Goal: Complete application form

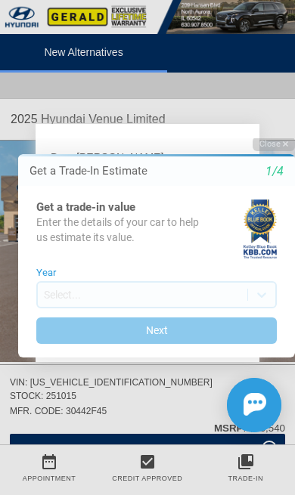
click at [143, 401] on div "Initial Toast" at bounding box center [147, 418] width 295 height 54
click at [58, 409] on div "Initial Toast" at bounding box center [147, 418] width 295 height 54
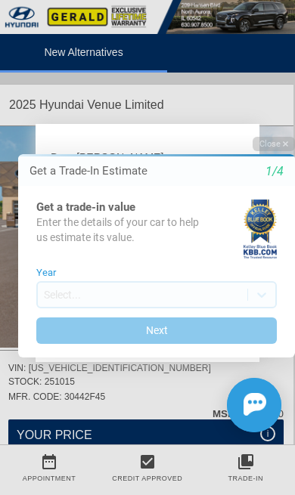
click at [184, 327] on button "Next" at bounding box center [156, 330] width 240 height 26
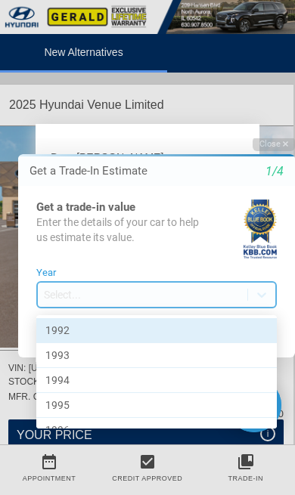
scroll to position [1, 0]
click at [106, 383] on div "1994" at bounding box center [156, 379] width 240 height 25
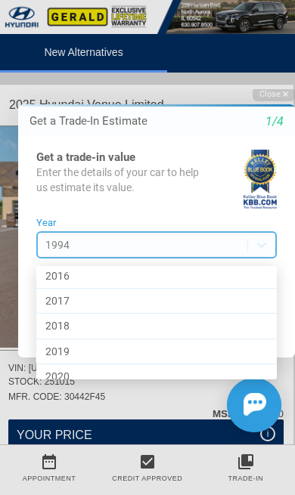
scroll to position [604, 0]
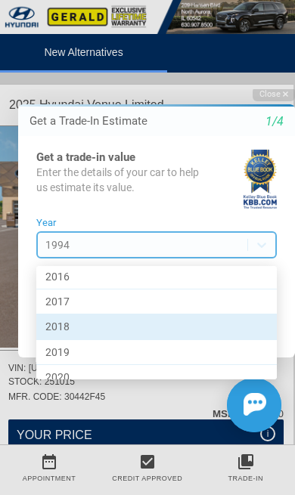
click at [117, 328] on div "2018" at bounding box center [156, 326] width 240 height 25
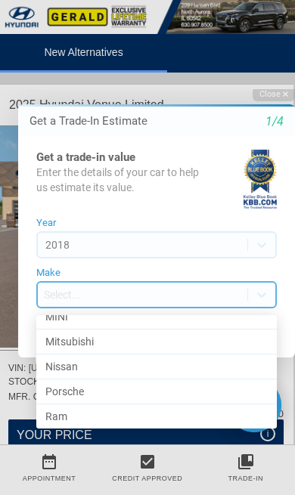
scroll to position [833, 0]
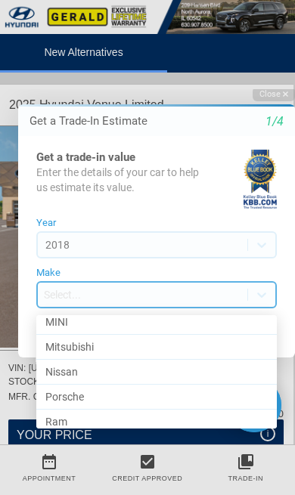
click at [129, 364] on div "Nissan" at bounding box center [156, 372] width 240 height 25
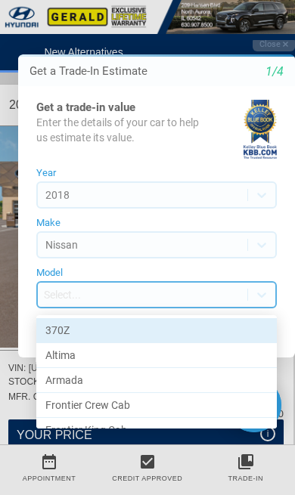
scroll to position [1, 0]
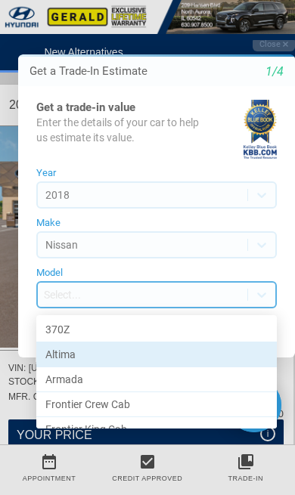
click at [96, 354] on div "Altima" at bounding box center [156, 354] width 240 height 25
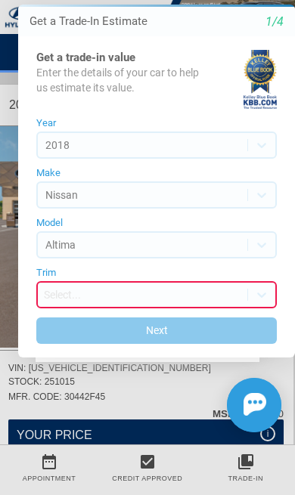
click at [188, 328] on button "Next" at bounding box center [156, 330] width 240 height 26
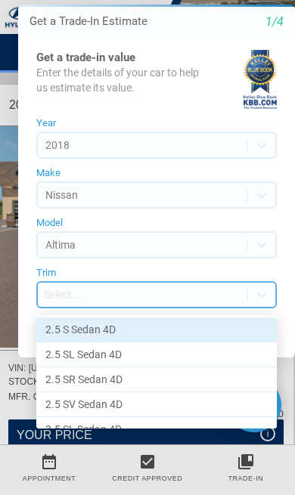
click at [150, 332] on div "2.5 S Sedan 4D" at bounding box center [156, 329] width 240 height 25
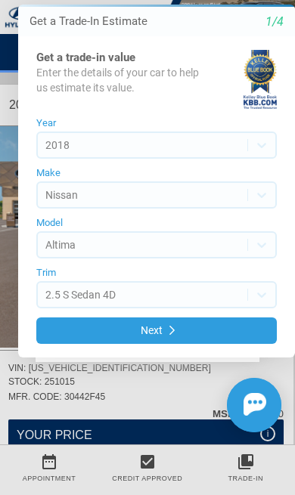
click at [170, 323] on button "Next" at bounding box center [156, 330] width 240 height 26
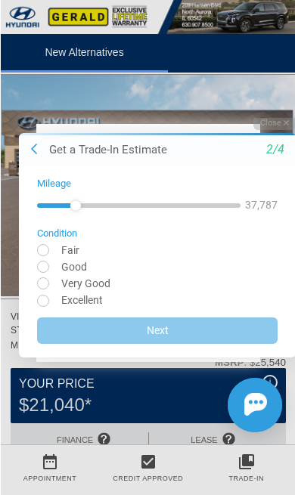
scroll to position [52, 0]
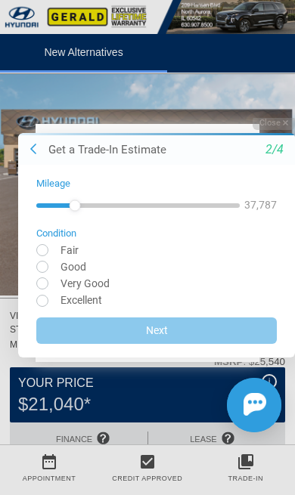
click at [101, 285] on input "radio" at bounding box center [156, 282] width 240 height 11
radio input "true"
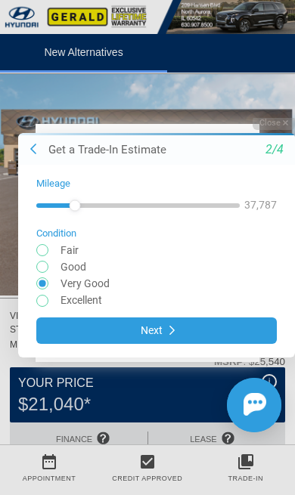
click at [71, 265] on input "radio" at bounding box center [156, 265] width 240 height 11
radio input "true"
click at [167, 332] on button "Next" at bounding box center [156, 330] width 240 height 26
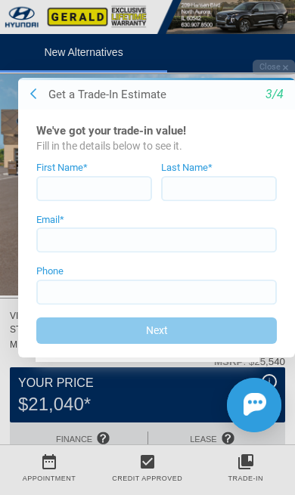
click at [34, 91] on icon at bounding box center [33, 94] width 6 height 12
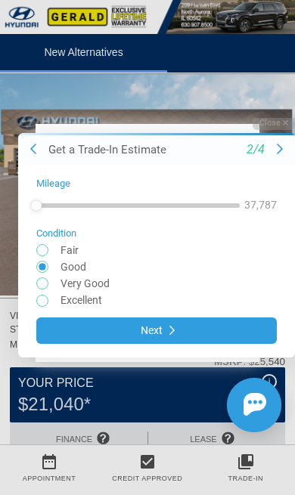
click at [38, 148] on button at bounding box center [33, 148] width 15 height 15
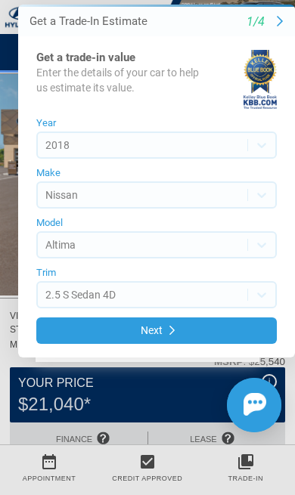
click at [280, 27] on icon at bounding box center [279, 21] width 6 height 12
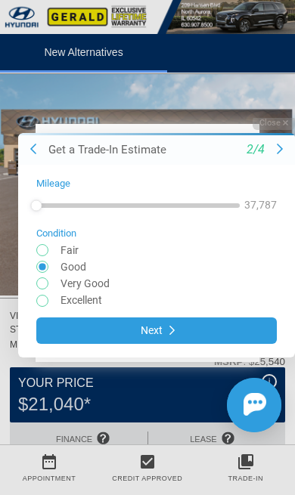
click at [272, 150] on button at bounding box center [279, 148] width 15 height 15
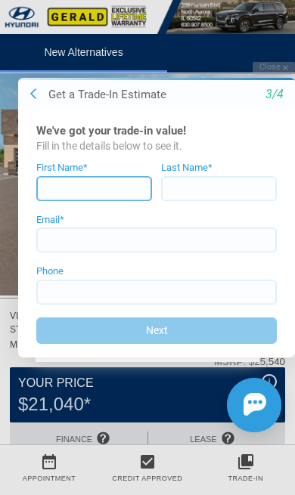
click at [79, 193] on input at bounding box center [94, 189] width 116 height 26
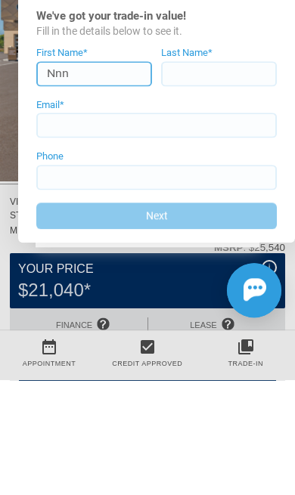
type input "Nnn"
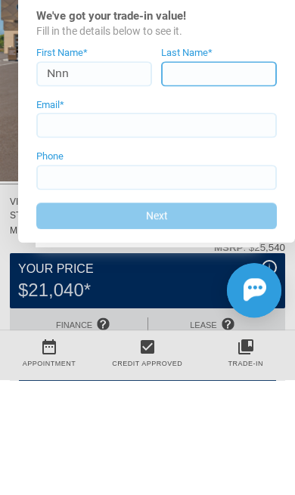
click at [214, 74] on input at bounding box center [219, 75] width 116 height 26
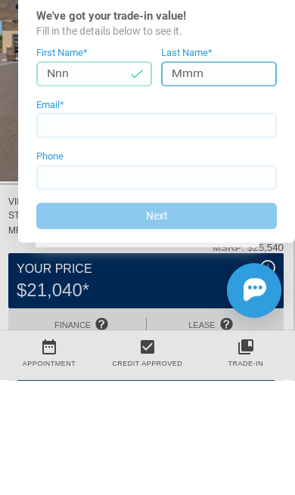
type input "Mmm"
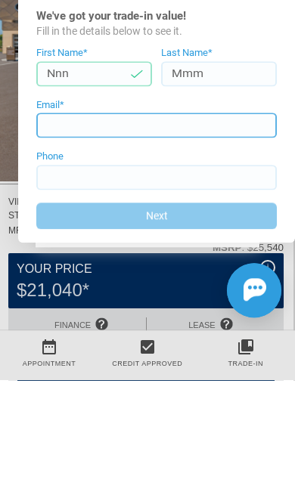
click at [152, 128] on input at bounding box center [156, 126] width 240 height 26
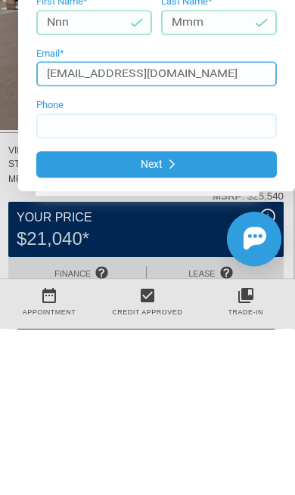
type input "[EMAIL_ADDRESS][DOMAIN_NAME]"
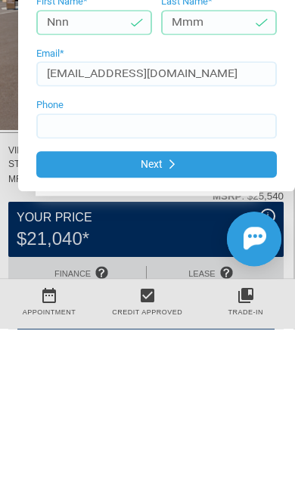
click at [162, 165] on button "Next" at bounding box center [156, 165] width 240 height 26
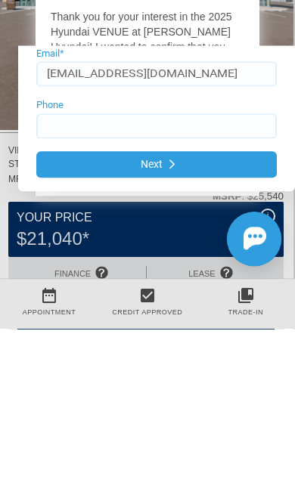
scroll to position [218, 2]
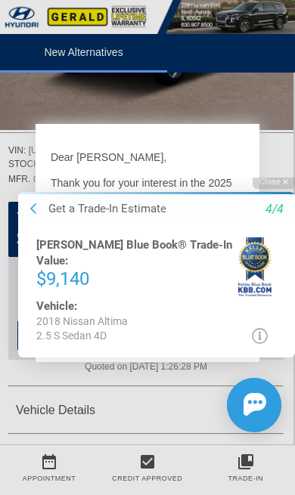
click at [32, 217] on button at bounding box center [33, 209] width 15 height 15
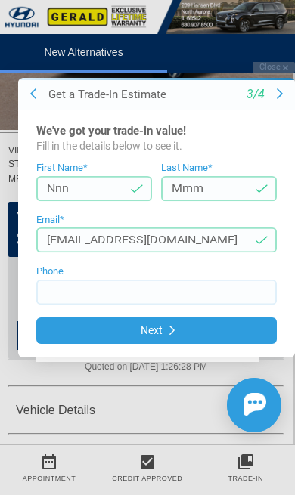
click at [168, 341] on button "Next" at bounding box center [156, 330] width 240 height 26
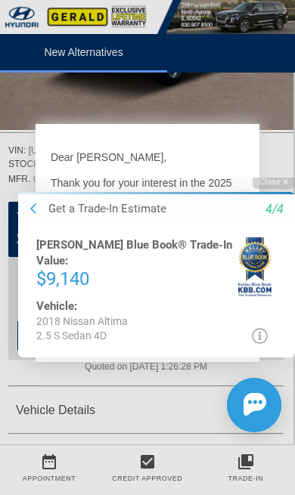
click at [265, 337] on icon at bounding box center [260, 336] width 16 height 16
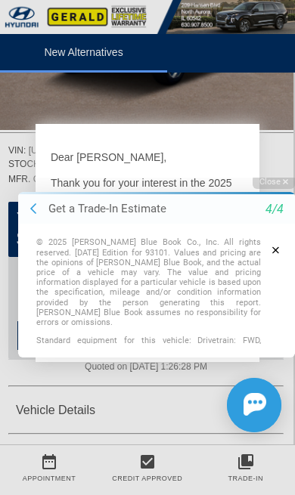
click at [281, 249] on button "button" at bounding box center [275, 250] width 29 height 26
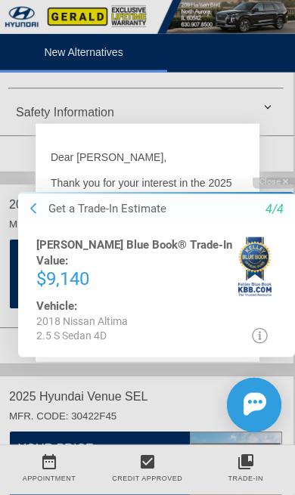
scroll to position [549, 2]
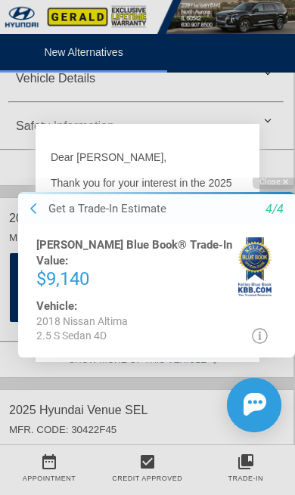
click at [264, 395] on img at bounding box center [254, 404] width 23 height 23
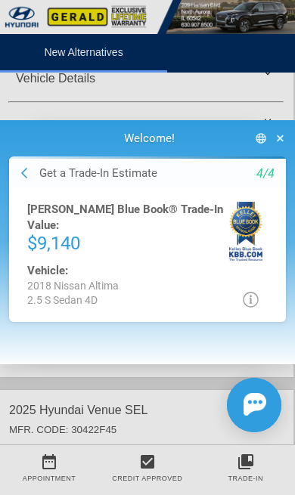
click at [278, 141] on icon "button" at bounding box center [279, 138] width 7 height 11
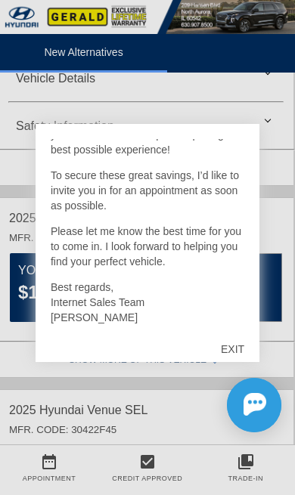
scroll to position [154, 0]
click at [236, 365] on div "Chat Assistance Please select a valid vehicle" at bounding box center [227, 405] width 136 height 82
click at [237, 362] on div "EXIT" at bounding box center [232, 348] width 54 height 45
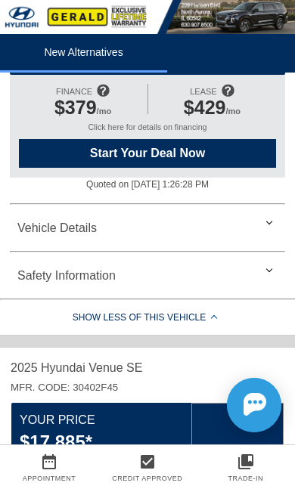
scroll to position [398, 0]
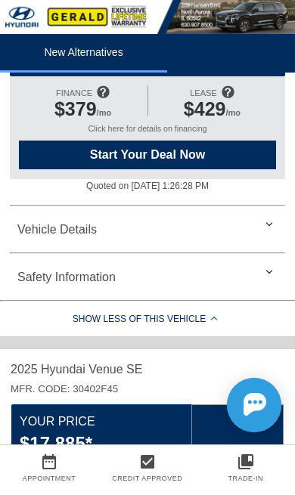
click at [263, 239] on div "Vehicle Details" at bounding box center [147, 230] width 275 height 36
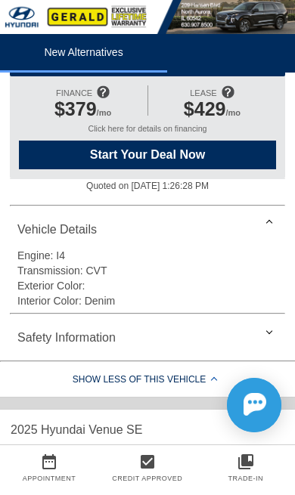
click at [269, 239] on div "Vehicle Details" at bounding box center [147, 230] width 275 height 36
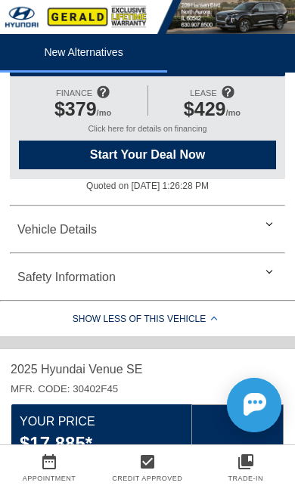
click at [268, 242] on div "Vehicle Details" at bounding box center [147, 230] width 275 height 36
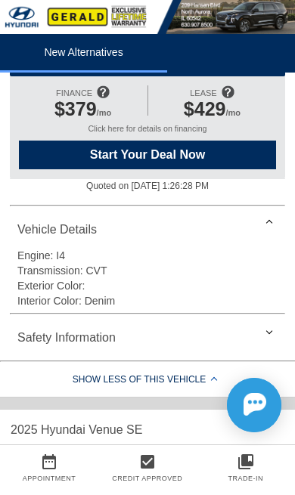
click at [267, 349] on div "Safety Information" at bounding box center [147, 338] width 275 height 36
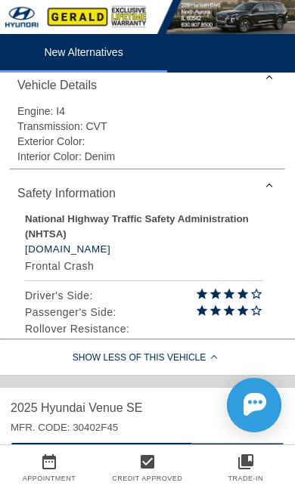
scroll to position [545, 0]
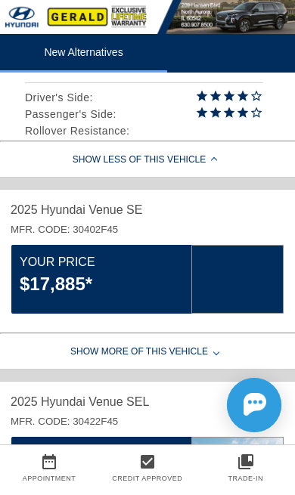
click at [204, 172] on div "Show Less of this Vehicle" at bounding box center [147, 162] width 295 height 30
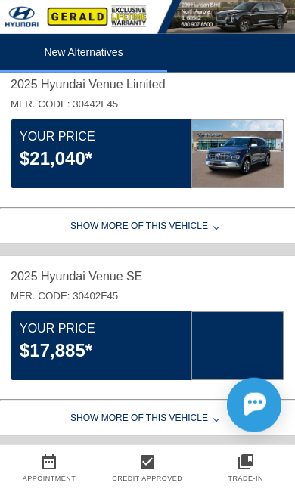
scroll to position [0, 0]
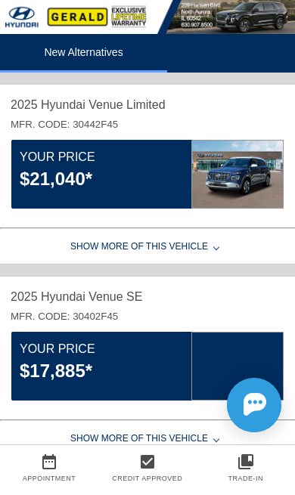
click at [162, 179] on div "$21,040*" at bounding box center [105, 179] width 171 height 26
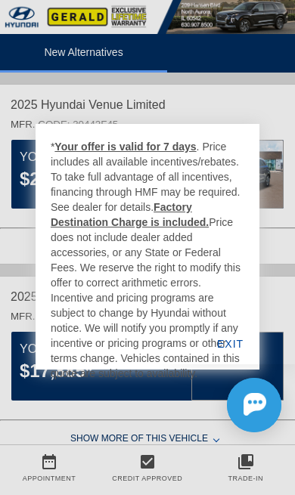
click at [294, 446] on div "Please select a valid vehicle" at bounding box center [227, 418] width 136 height 54
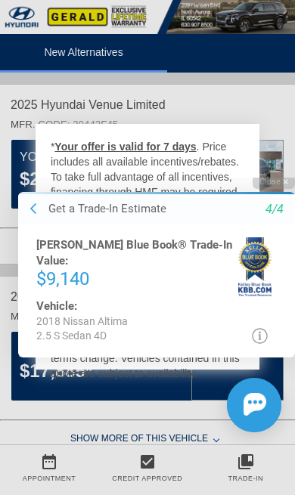
click at [197, 178] on div "Close Get a Trade-In Estimate 4/4 [PERSON_NAME] Blue Book® Trade-In Value: $9,1…" at bounding box center [147, 310] width 295 height 271
click at [261, 414] on img at bounding box center [254, 404] width 23 height 23
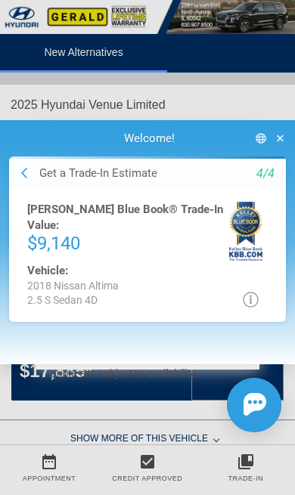
click at [286, 134] on button "button" at bounding box center [279, 138] width 17 height 26
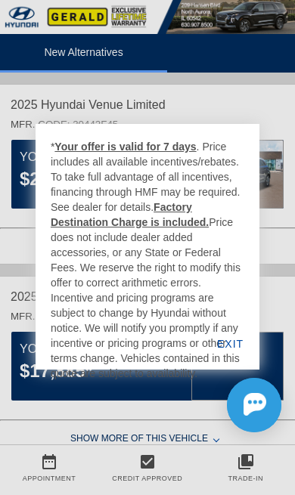
click at [234, 351] on div "EXIT" at bounding box center [230, 343] width 58 height 51
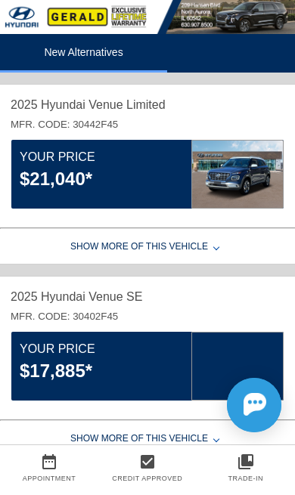
click at [194, 247] on div "Show More of this Vehicle" at bounding box center [147, 248] width 295 height 30
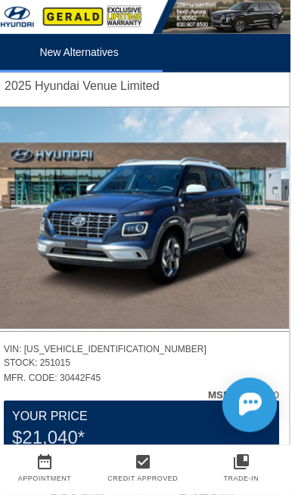
scroll to position [0, 2]
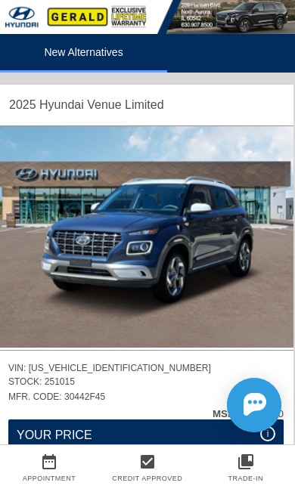
click at [202, 254] on img at bounding box center [145, 236] width 295 height 221
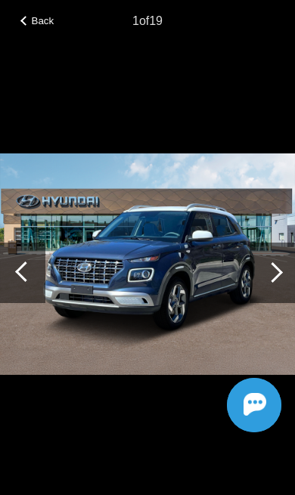
click at [270, 276] on div at bounding box center [272, 273] width 20 height 20
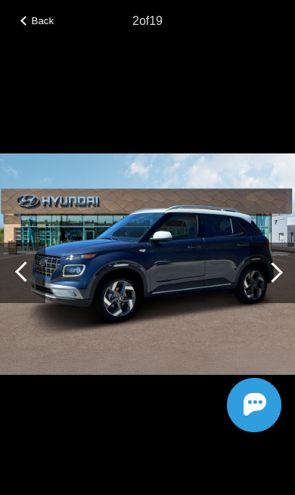
click at [275, 280] on div at bounding box center [272, 273] width 20 height 20
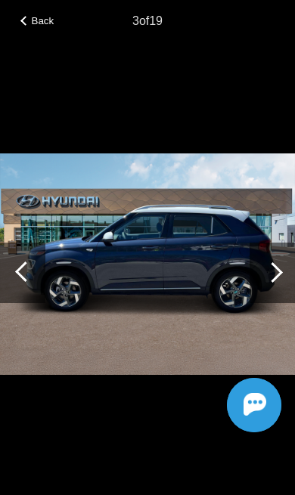
click at [275, 280] on div at bounding box center [272, 273] width 20 height 20
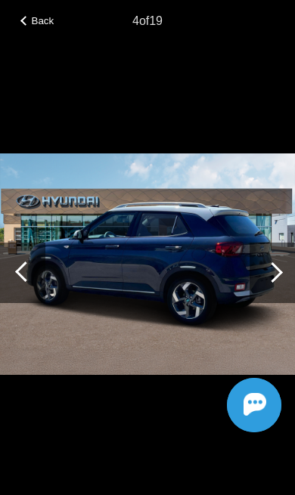
click at [277, 282] on div at bounding box center [271, 273] width 45 height 60
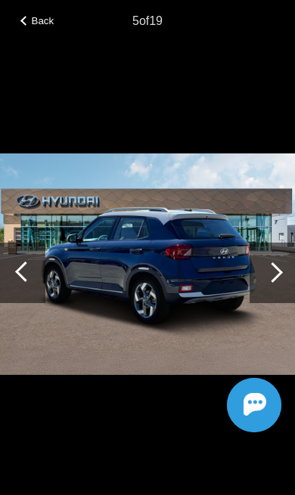
click at [282, 274] on div at bounding box center [271, 273] width 45 height 60
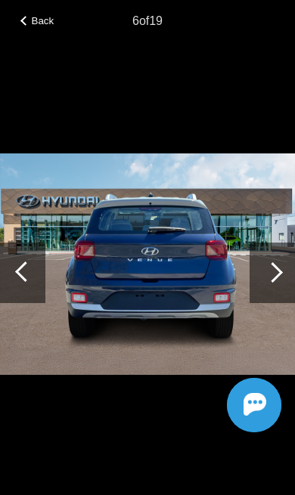
click at [276, 276] on div at bounding box center [272, 273] width 20 height 20
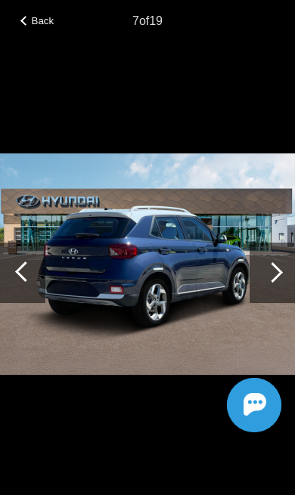
click at [279, 278] on div at bounding box center [271, 273] width 45 height 60
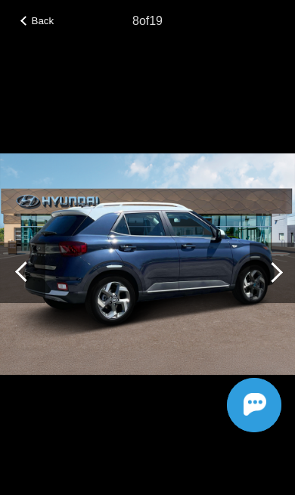
click at [269, 278] on div at bounding box center [272, 273] width 20 height 20
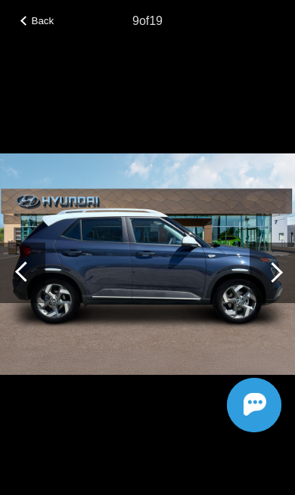
click at [276, 276] on div at bounding box center [272, 273] width 20 height 20
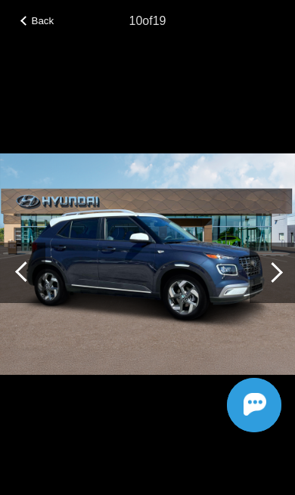
click at [274, 282] on div at bounding box center [271, 273] width 45 height 60
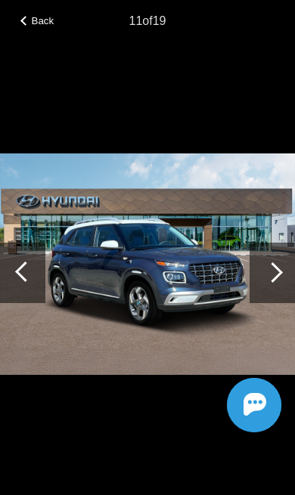
click at [278, 276] on div at bounding box center [272, 273] width 20 height 20
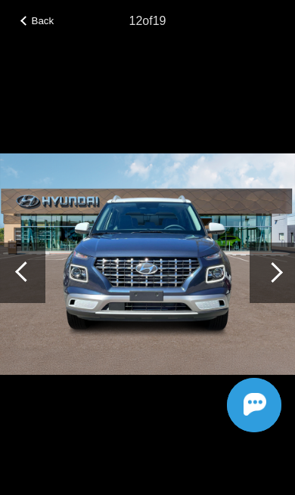
click at [286, 278] on div at bounding box center [271, 273] width 45 height 60
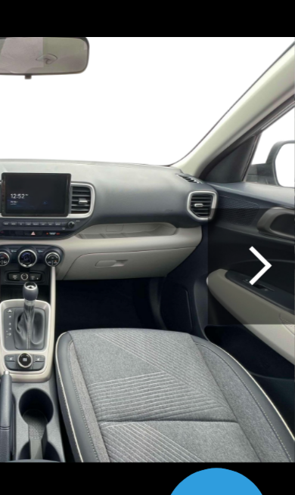
scroll to position [1, 2]
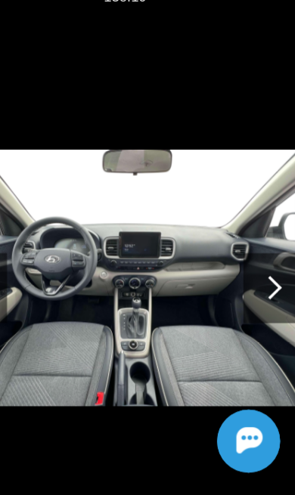
click at [262, 263] on div at bounding box center [272, 273] width 20 height 20
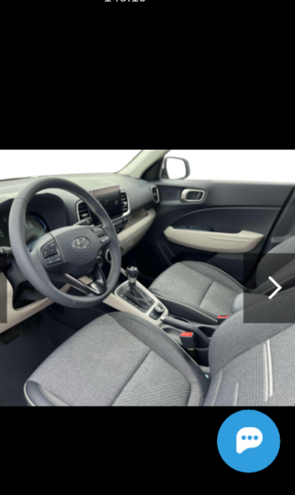
click at [249, 259] on div at bounding box center [271, 273] width 45 height 60
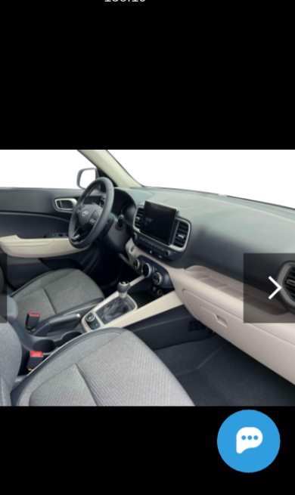
click at [249, 253] on div at bounding box center [271, 273] width 45 height 60
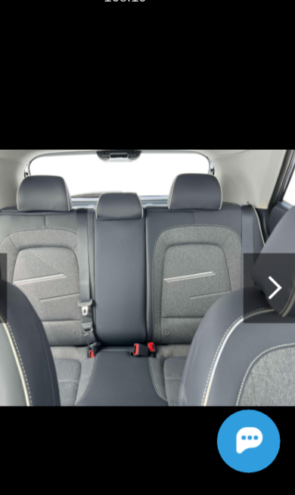
click at [249, 255] on div at bounding box center [271, 273] width 45 height 60
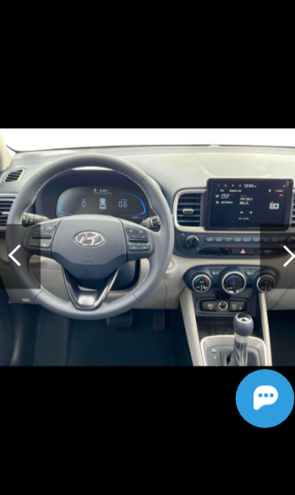
scroll to position [22, 2]
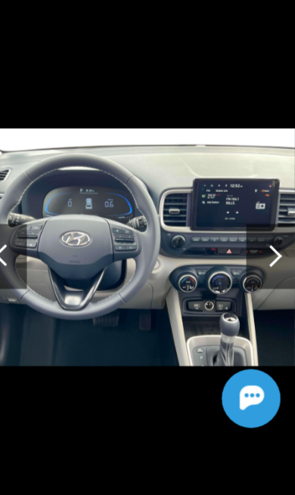
click at [261, 243] on div at bounding box center [271, 273] width 45 height 60
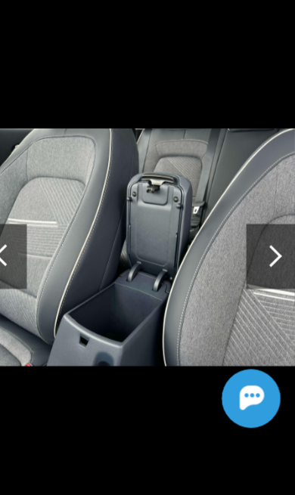
click at [262, 263] on div at bounding box center [272, 273] width 20 height 20
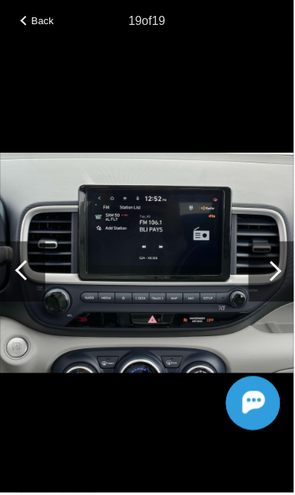
scroll to position [137, 0]
click at [44, 17] on span "Back" at bounding box center [43, 20] width 23 height 11
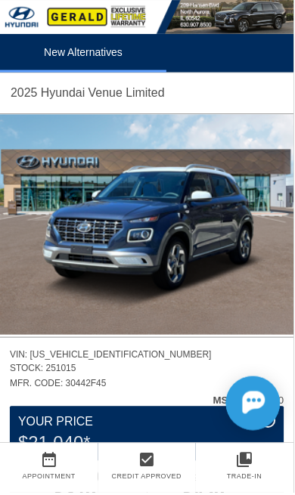
scroll to position [0, 0]
